Goal: Navigation & Orientation: Go to known website

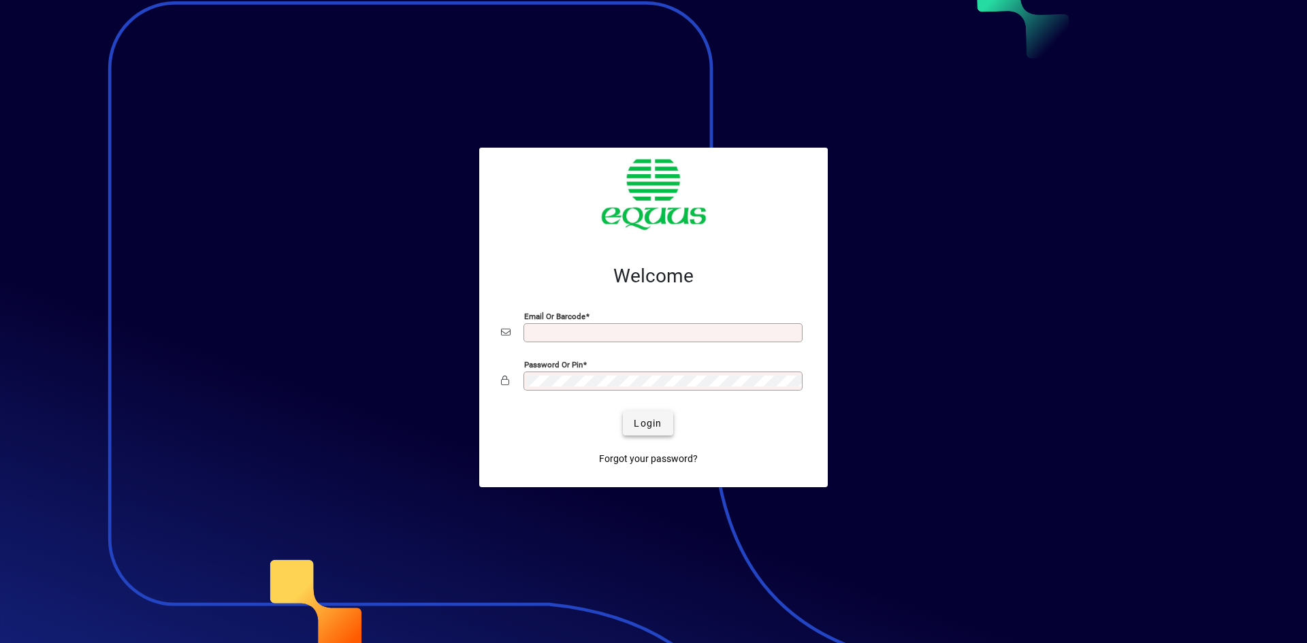
type input "**********"
click at [639, 418] on span "Login" at bounding box center [648, 424] width 28 height 14
